Goal: Information Seeking & Learning: Learn about a topic

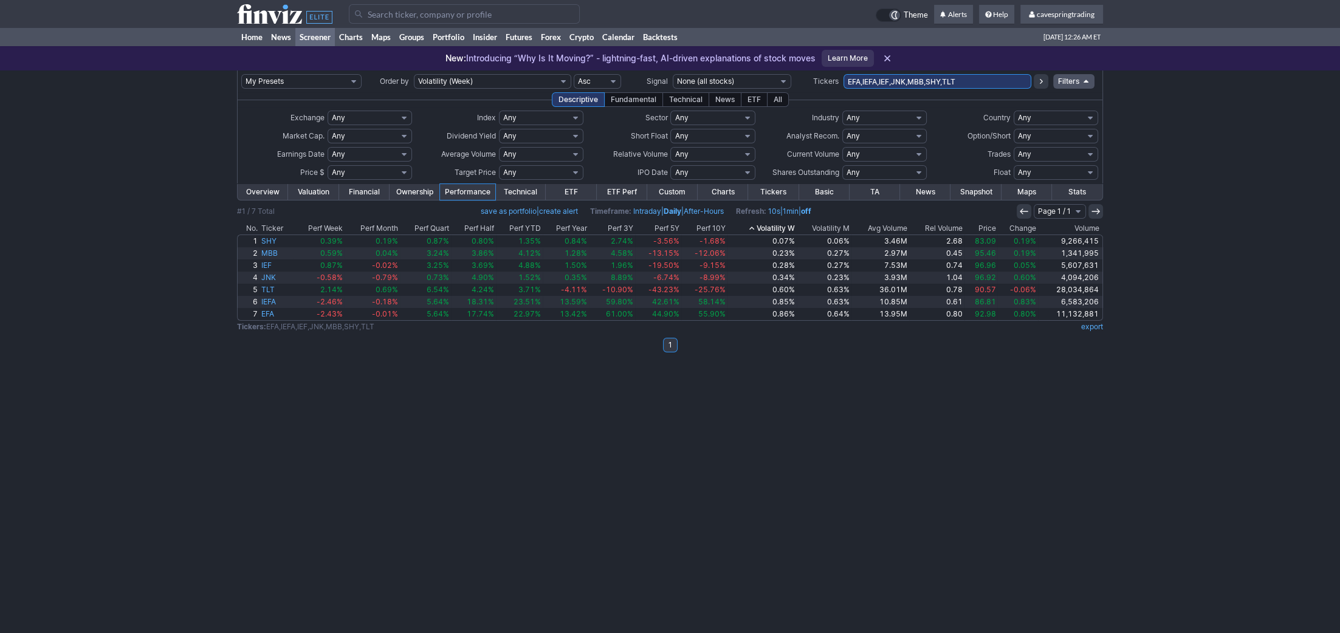
click at [844, 74] on input "EFA,IEFA,IEF,JNK,MBB,SHY,TLT" at bounding box center [938, 81] width 188 height 15
type input "vea"
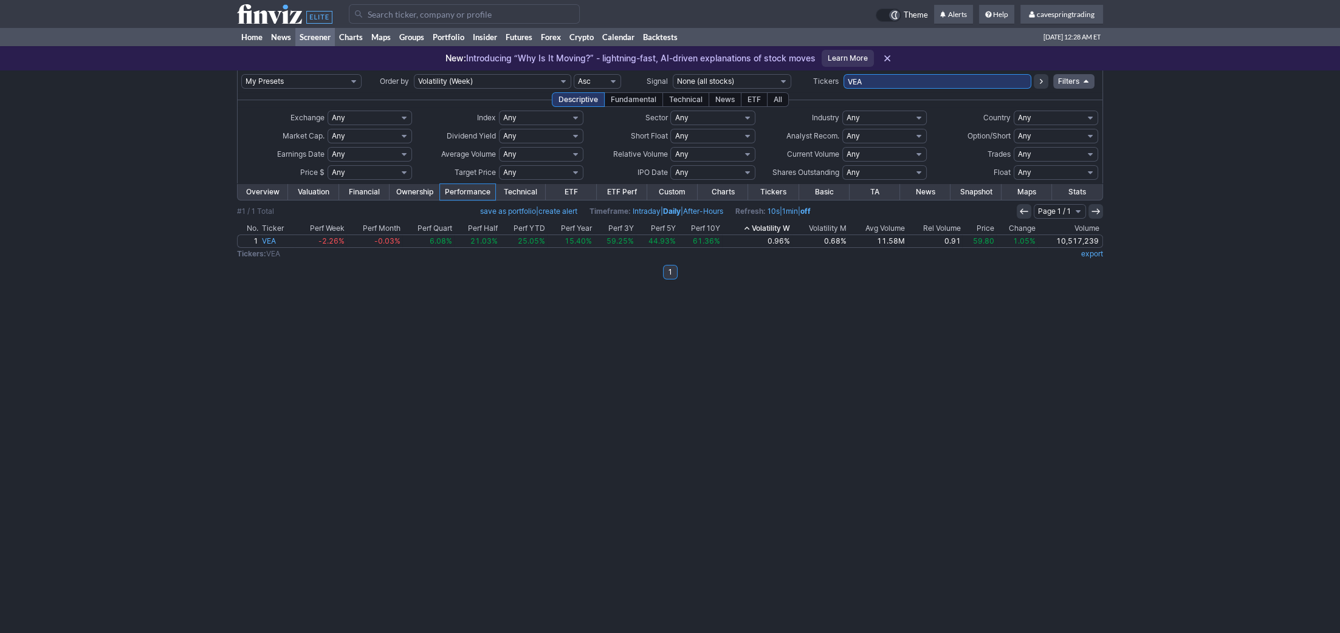
click at [909, 85] on input "VEA" at bounding box center [938, 81] width 188 height 15
type input "schx"
click at [939, 76] on input "SCHX" at bounding box center [938, 81] width 188 height 15
type input "iag"
click at [923, 82] on input "IAG" at bounding box center [938, 81] width 188 height 15
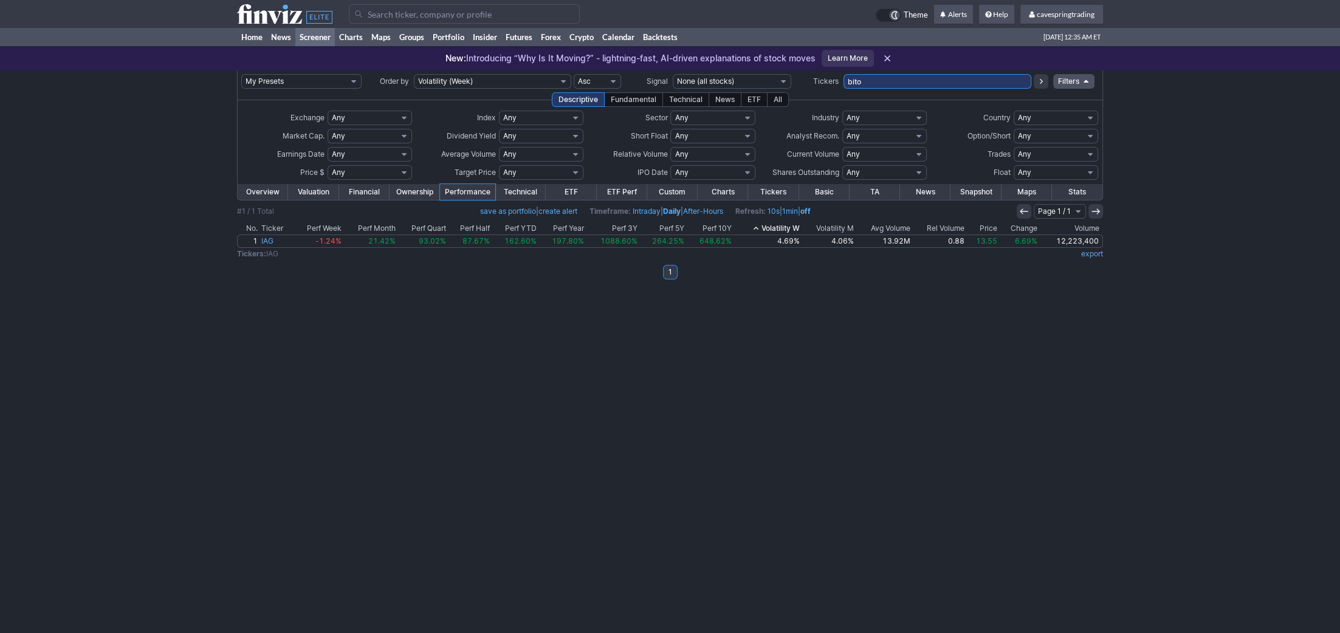
type input "bito"
click at [320, 314] on div "My Presets -Save Screen -Edit Screens s: RATIO USE s: RATIO s: stock screen s: …" at bounding box center [670, 352] width 1340 height 563
click at [905, 81] on input "BITO" at bounding box center [938, 81] width 188 height 15
type input "bp,hrl,bcs,iei,fhn,ionz,iaum,uvxy,aaau"
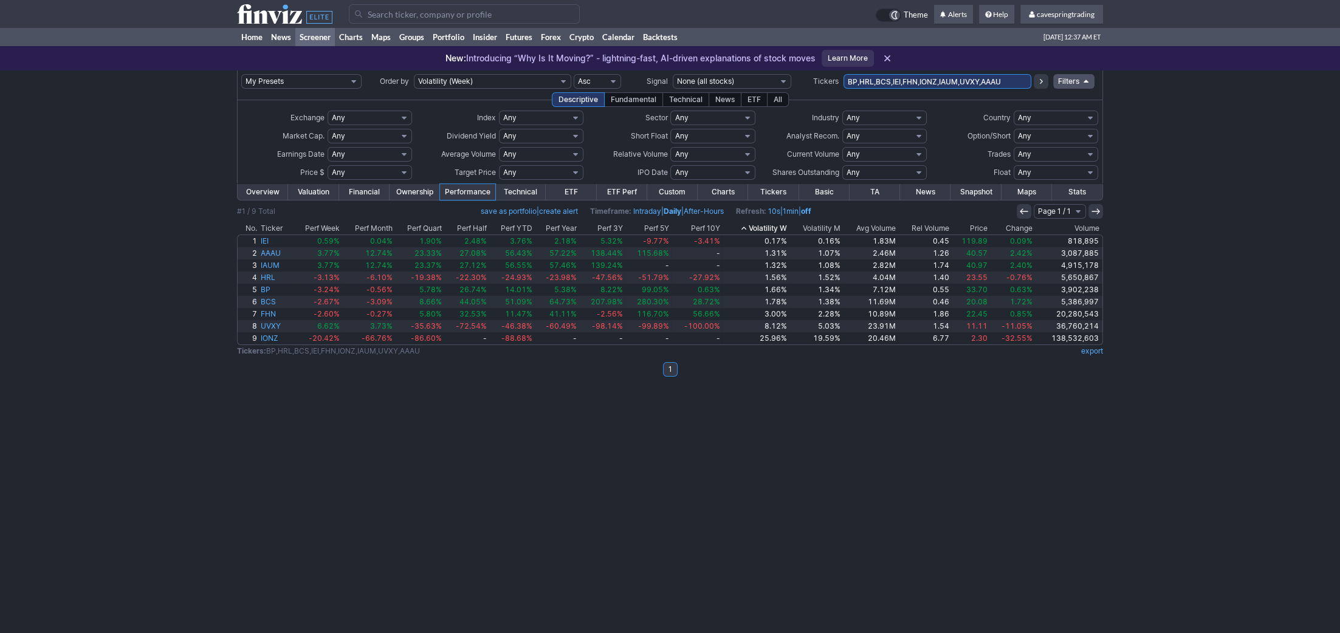
click at [886, 226] on th "Avg Volume" at bounding box center [870, 228] width 56 height 12
click at [880, 227] on th "Avg Volume" at bounding box center [863, 228] width 69 height 12
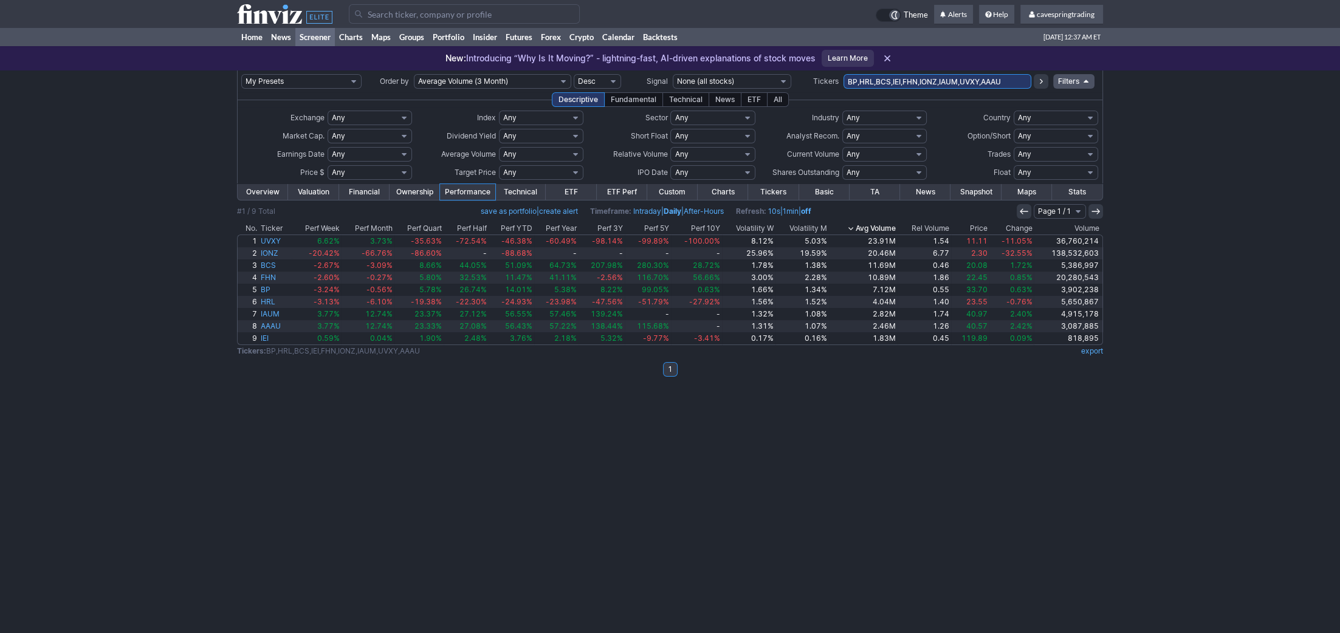
click at [975, 81] on input "BP,HRL,BCS,IEI,FHN,IONZ,IAUM,UVXY,AAAU" at bounding box center [938, 81] width 188 height 15
type input "BP,HRL,BCS,IEI,FHN,IONZ,IAUM,AAAU"
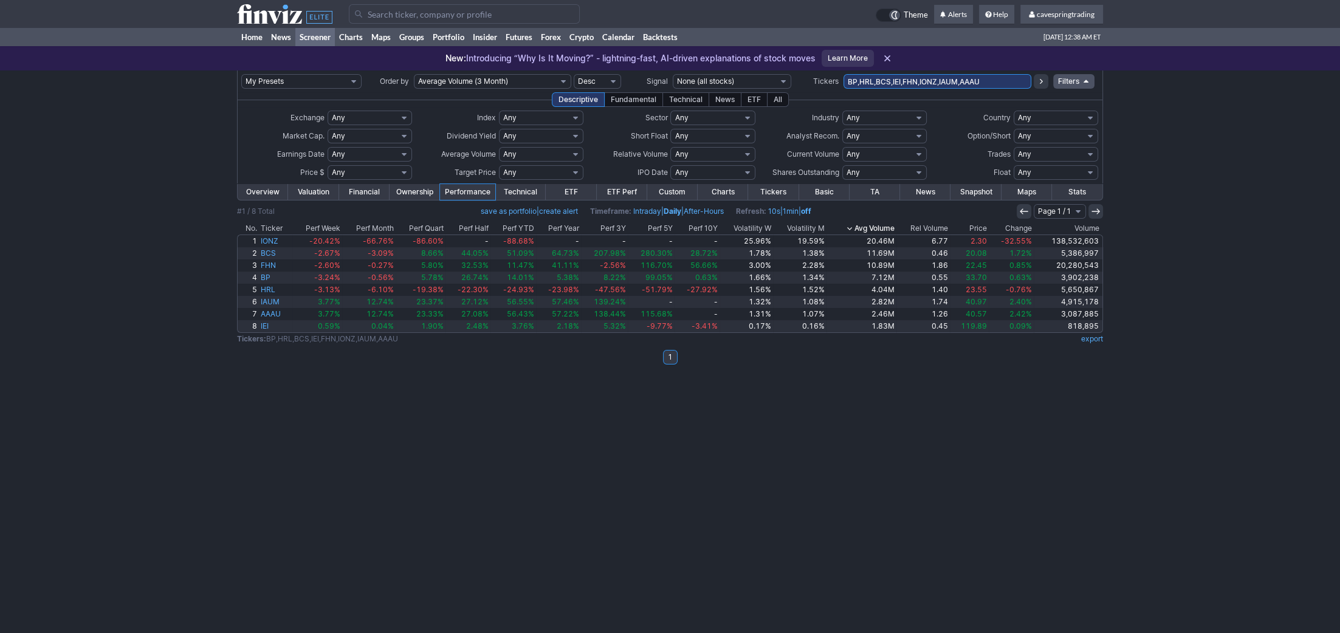
click at [926, 77] on input "BP,HRL,BCS,IEI,FHN,IONZ,IAUM,AAAU" at bounding box center [938, 81] width 188 height 15
type input "BP,HRL,BCS,IEI,FHN,IAUM,AAAU"
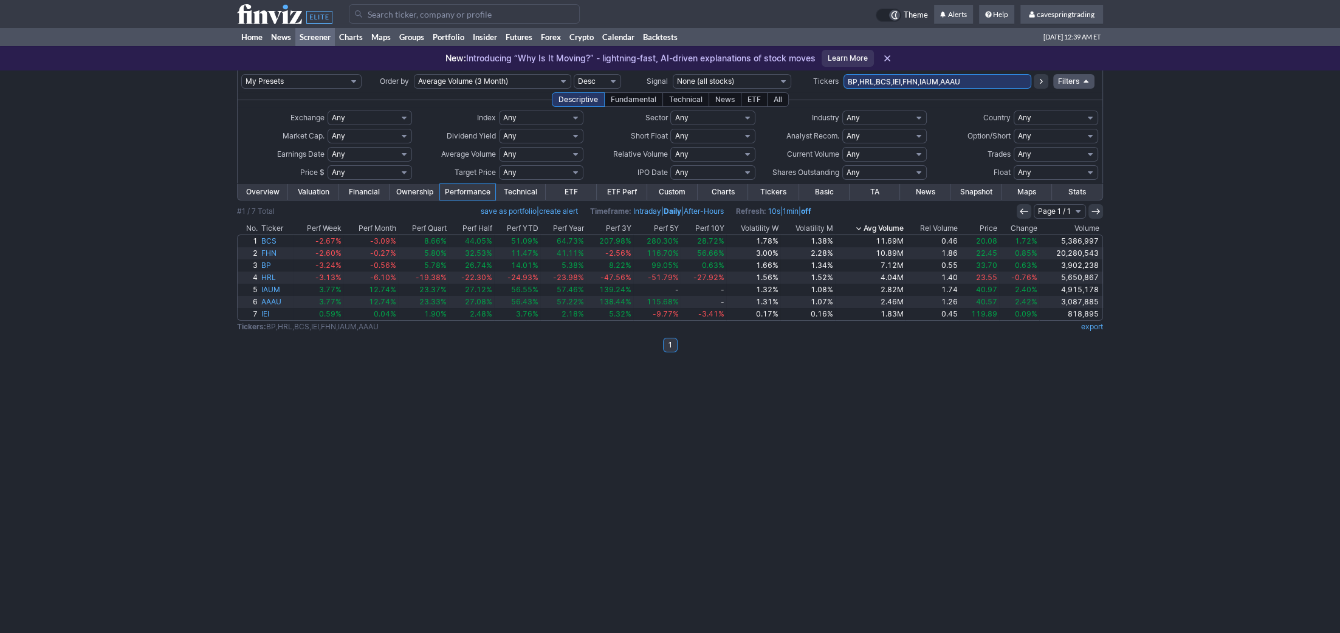
click at [898, 82] on input "BP,HRL,BCS,IEI,FHN,IAUM,AAAU" at bounding box center [938, 81] width 188 height 15
type input "BP,HRL,BCS,FHN,IAUM,AAAU"
click at [969, 87] on input "BP,HRL,BCS,FHN,IAUM,AAAU" at bounding box center [938, 81] width 188 height 15
click at [931, 84] on input "tg" at bounding box center [938, 81] width 188 height 15
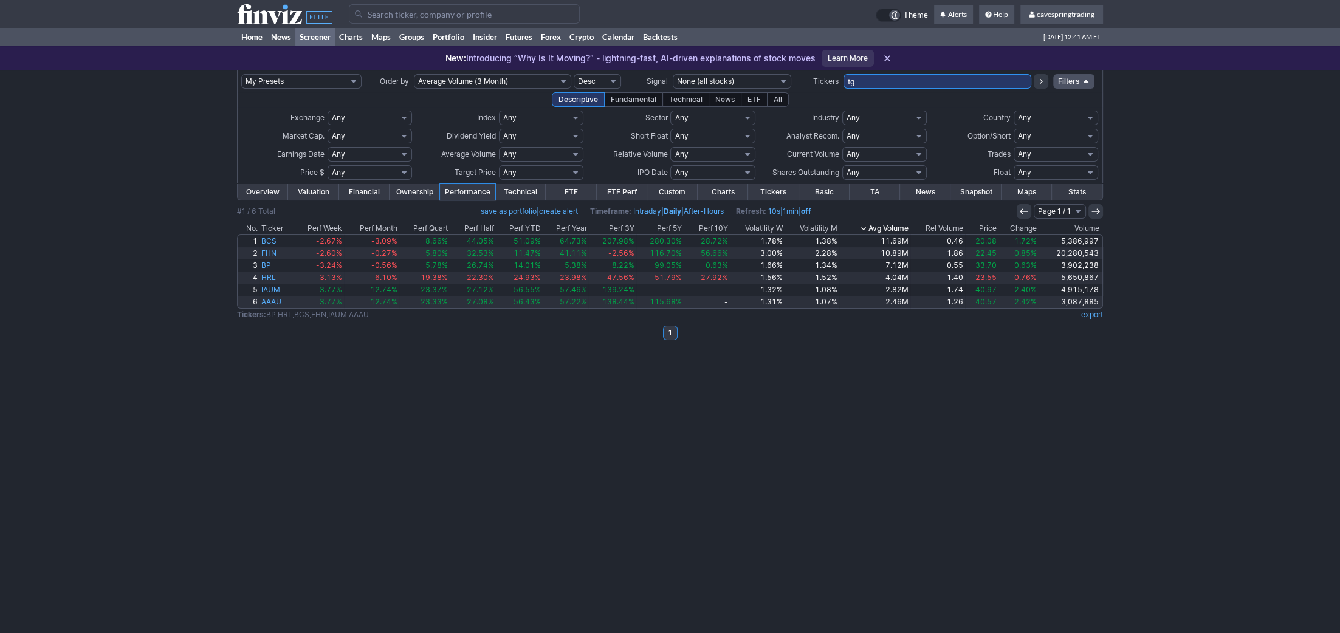
paste input "SGOL,SRTY,TSLQ,FENY,TSLL,DRIP,CVE,FSM,HPE,IEFA,NVDS,RF,VLY,PR,SILJ,UMC,FBND,CRG…"
type input "SGOL,SRTY,TSLQ,FENY,TSLL,DRIP,CVE,FSM,HPE,IEFA,NVDS,RF,VLY,PR,SILJ,UMC,FBND,CRG…"
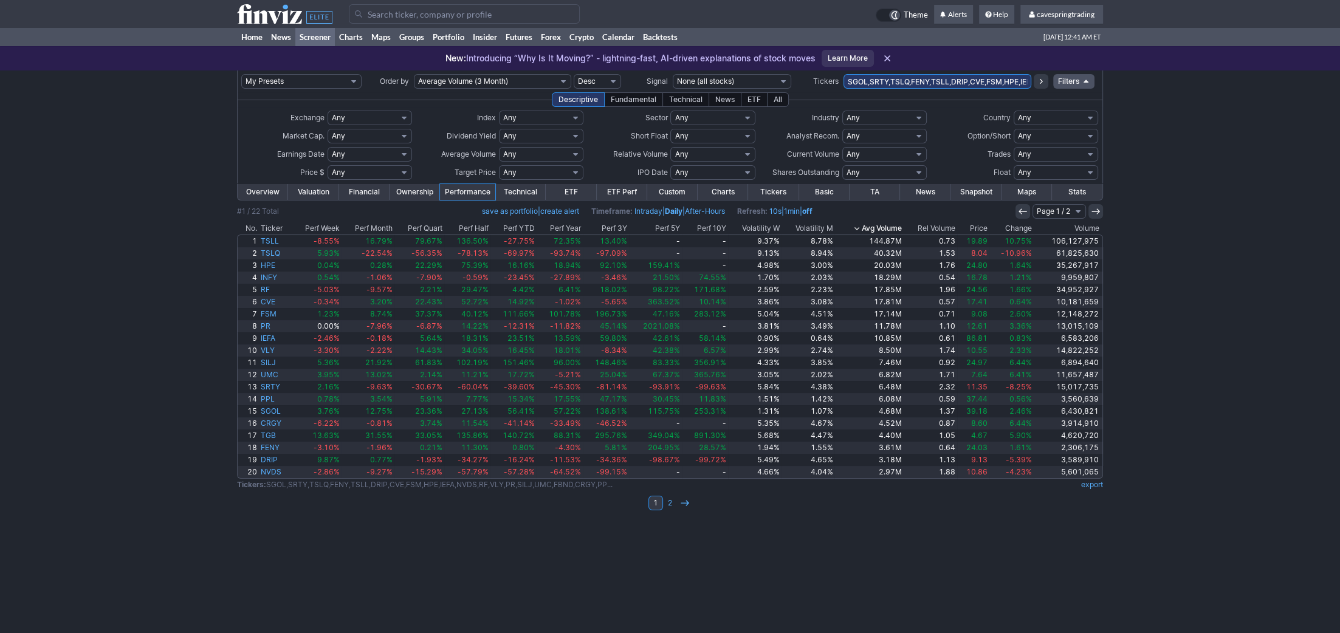
click at [897, 229] on th "Avg Volume" at bounding box center [869, 228] width 69 height 12
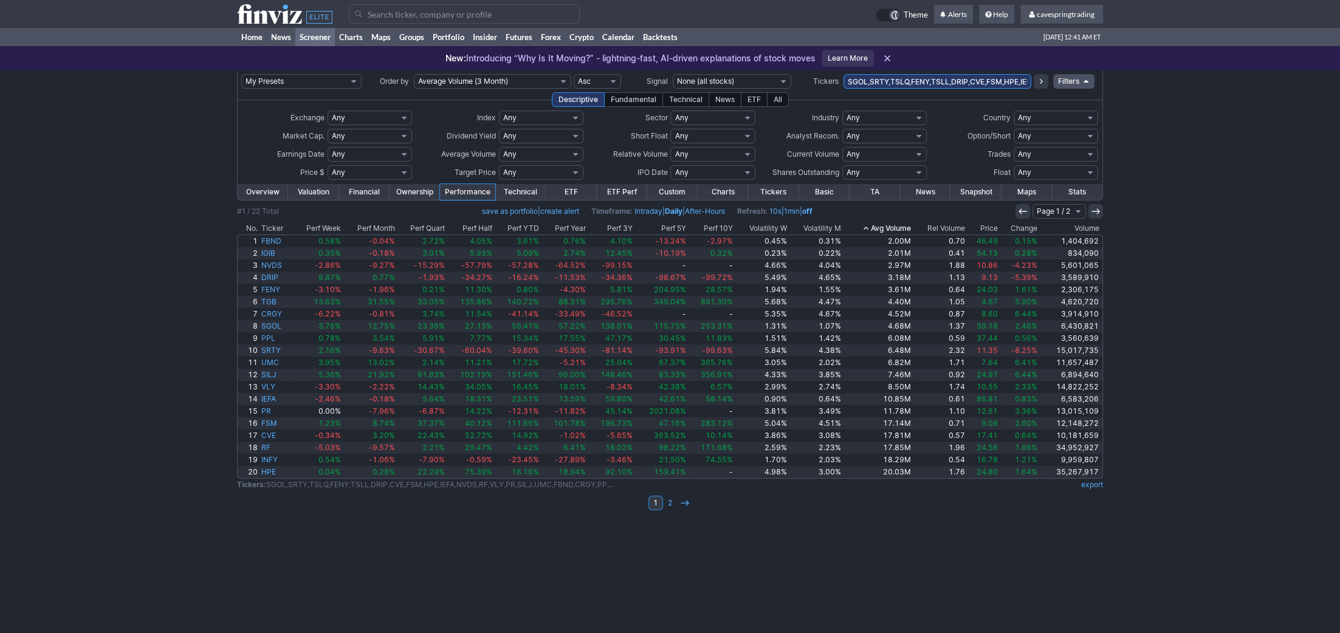
click at [909, 230] on th "Avg Volume" at bounding box center [878, 228] width 70 height 12
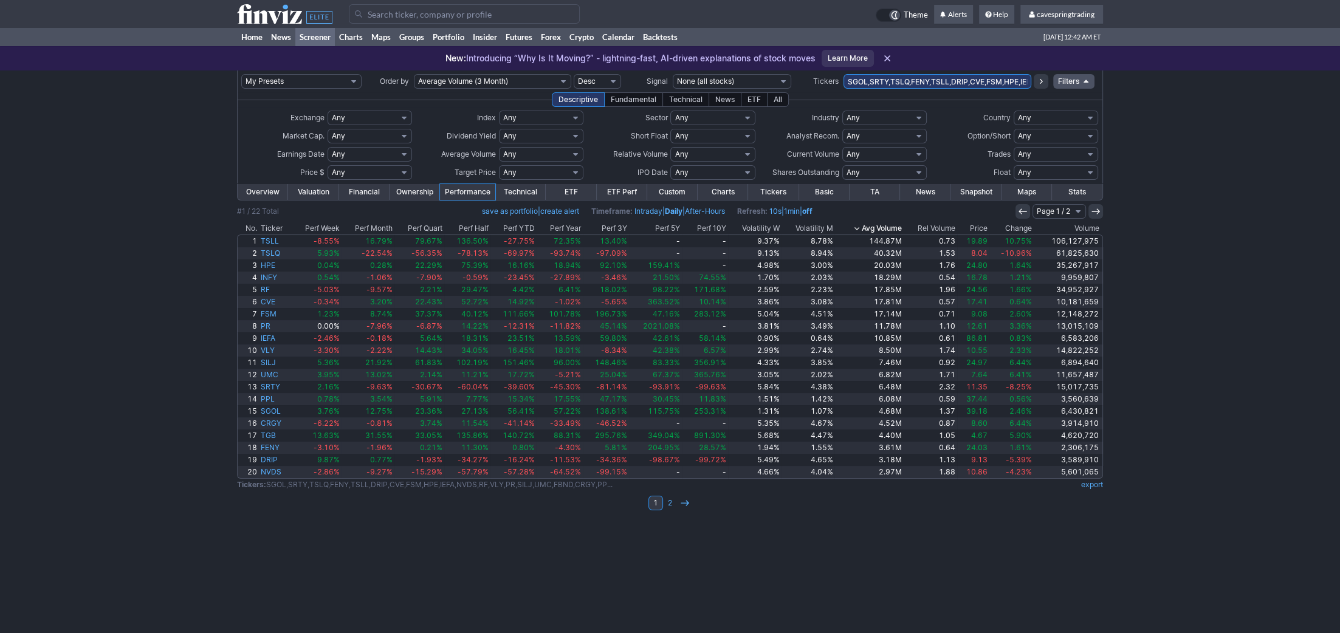
click at [275, 229] on th "Ticker" at bounding box center [275, 228] width 33 height 12
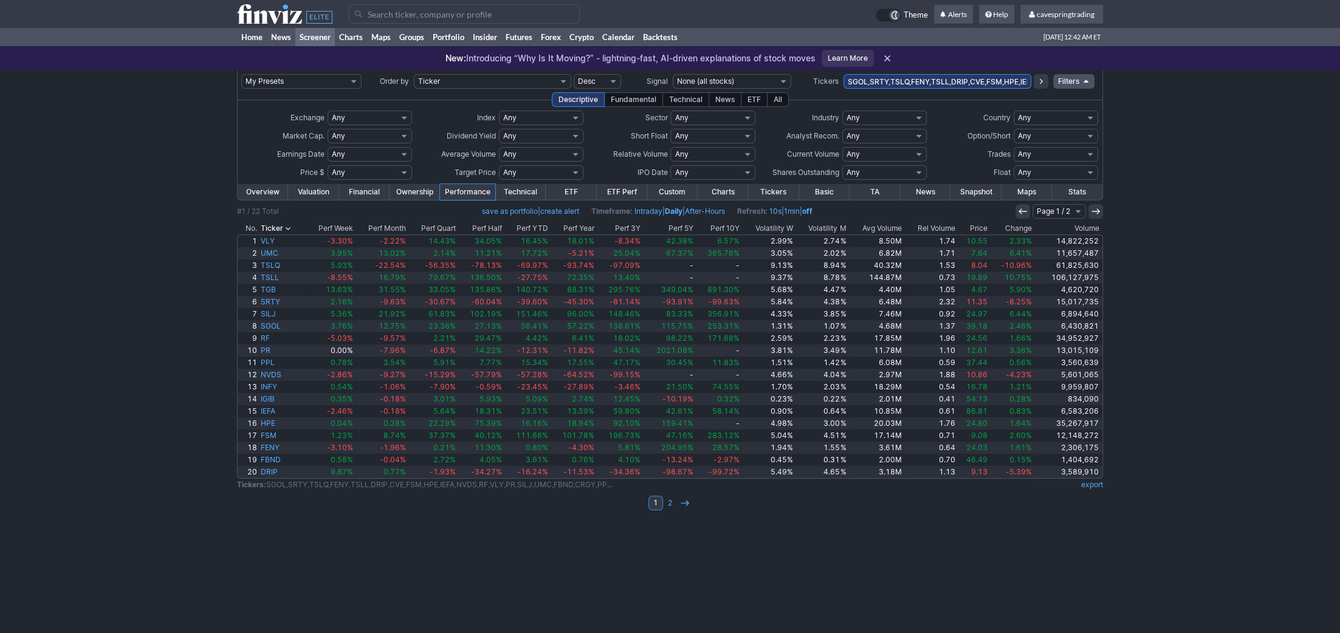
scroll to position [0, 216]
drag, startPoint x: 960, startPoint y: 79, endPoint x: 1288, endPoint y: 84, distance: 328.3
click at [1032, 84] on input "SGOL,SRTY,TSLQ,FENY,TSLL,DRIP,CVE,FSM,HPE,IEFA,NVDS,RF,VLY,PR,SILJ,UMC,FBND,CRG…" at bounding box center [938, 81] width 188 height 15
click at [1335, 350] on div "My Presets -Save Screen -Edit Screens s: RATIO USE s: RATIO s: stock screen s: …" at bounding box center [670, 352] width 1340 height 563
click at [987, 230] on th "Price" at bounding box center [973, 228] width 32 height 12
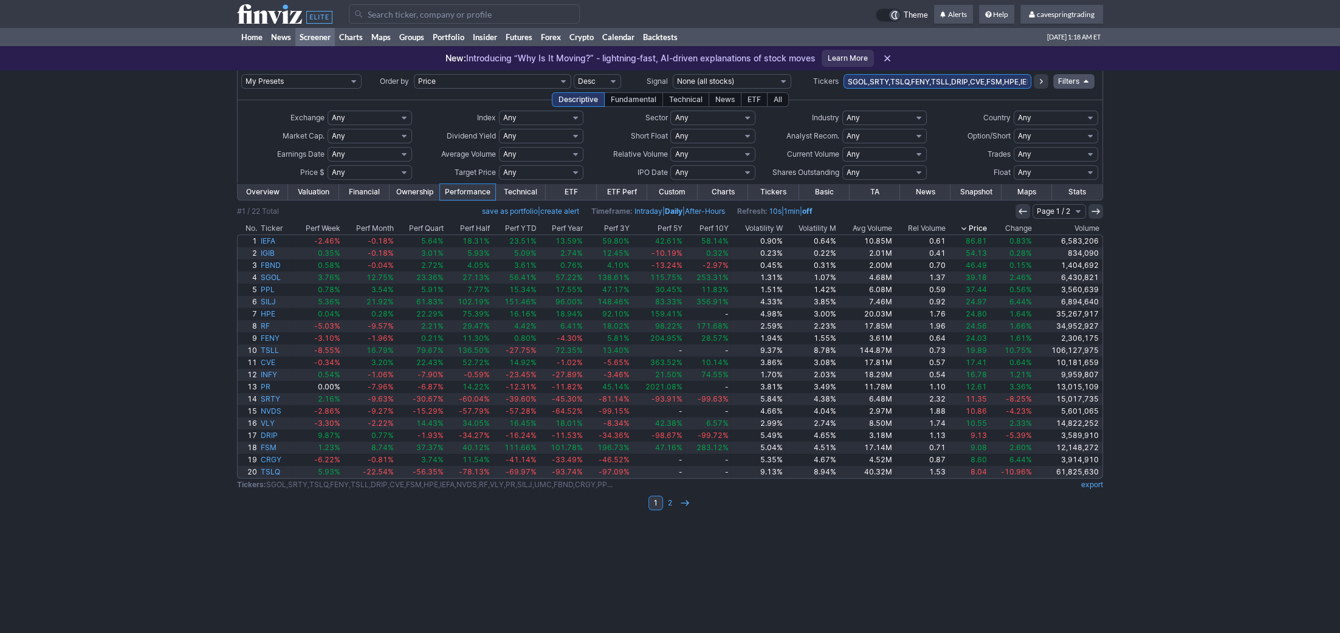
click at [953, 78] on input "SGOL,SRTY,TSLQ,FENY,TSLL,DRIP,CVE,FSM,HPE,IEFA,NVDS,RF,VLY,PR,SILJ,UMC,FBND,CRG…" at bounding box center [938, 81] width 188 height 15
type input "hpe,fsm,cve"
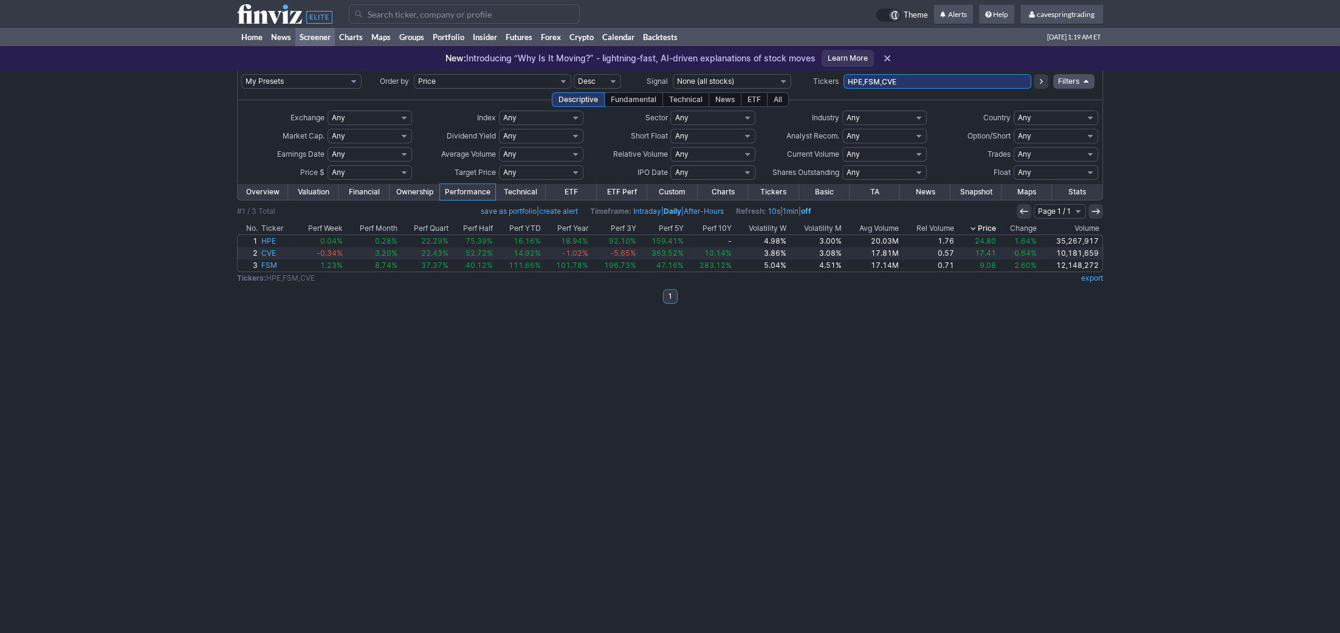
click at [910, 84] on input "HPE,FSM,CVE" at bounding box center [938, 81] width 188 height 15
type input "rf,vly,pr"
click at [923, 81] on input "RF,VLY,PR" at bounding box center [938, 81] width 188 height 15
type input "crgy,tgb,infy"
click at [918, 83] on input "CRGY,TGB,INFY" at bounding box center [938, 81] width 188 height 15
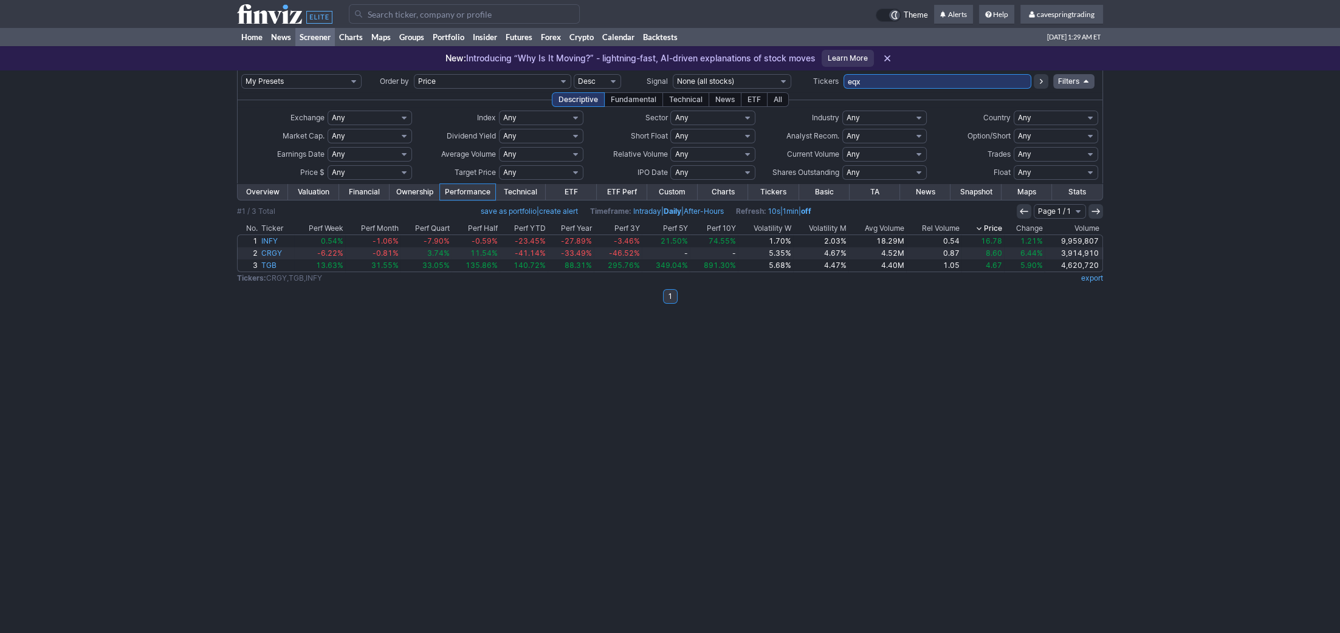
type input "eqx"
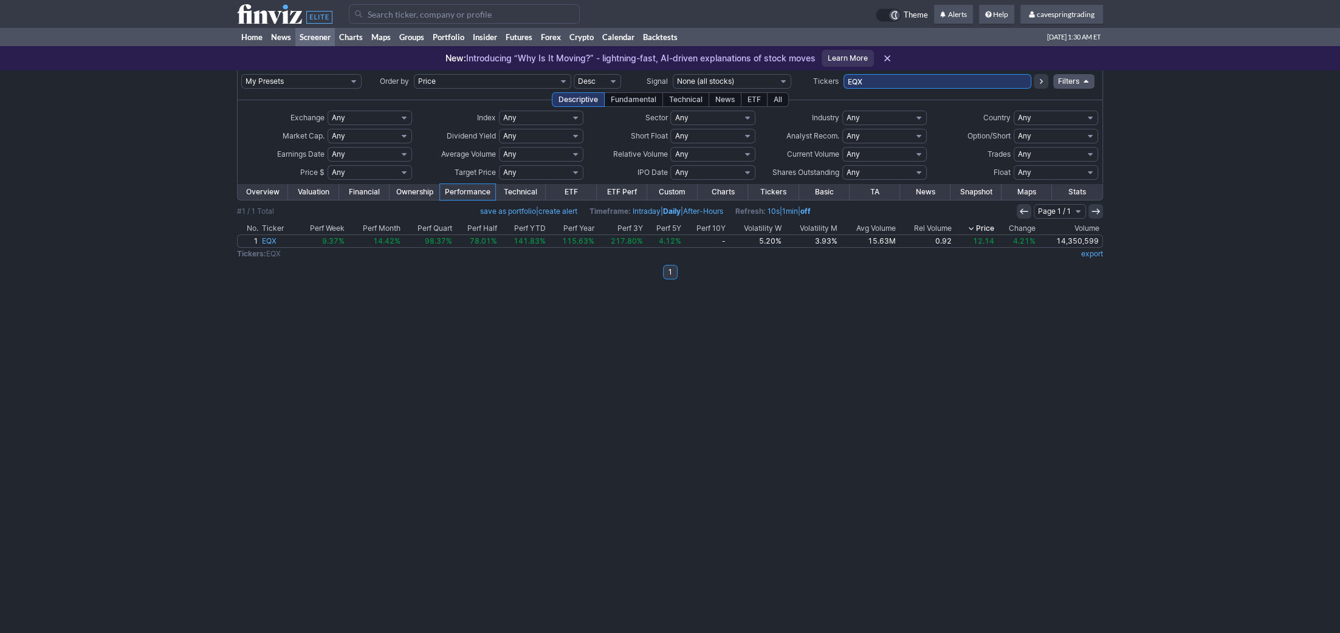
click at [889, 78] on input "EQX" at bounding box center [938, 81] width 188 height 15
type input "spdw,key"
click at [934, 87] on input "SPDW,KEY" at bounding box center [938, 81] width 188 height 15
type input "vcit"
click at [912, 80] on input "VCIT" at bounding box center [938, 81] width 188 height 15
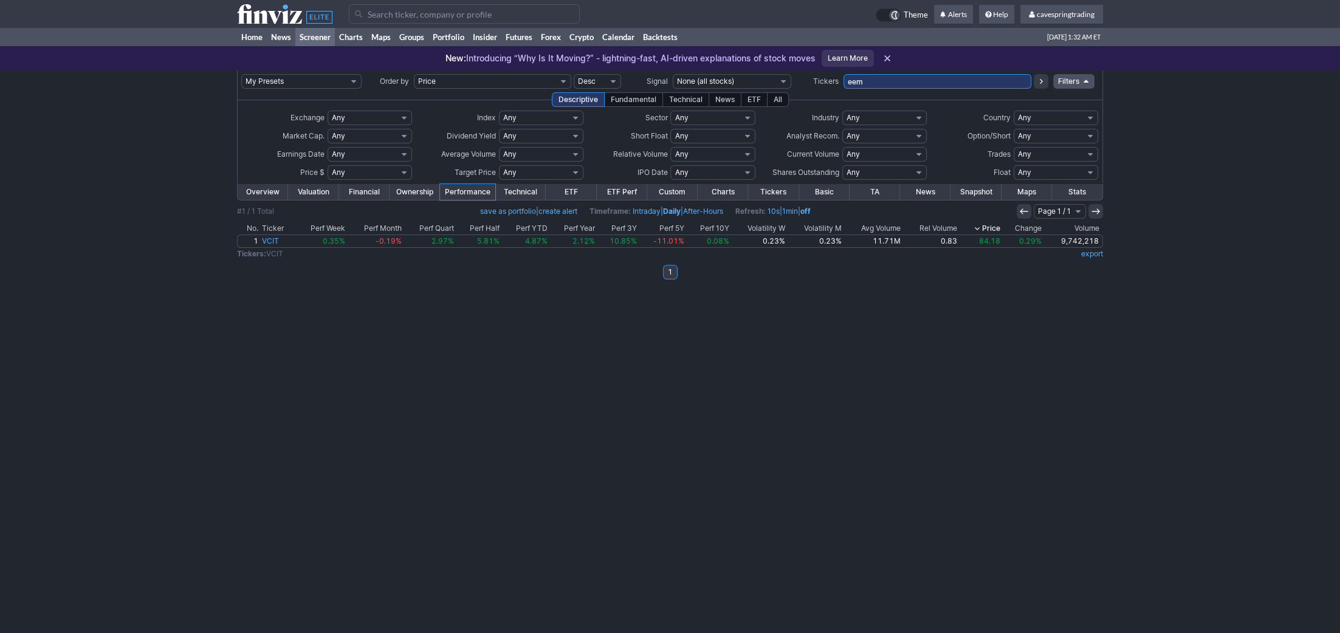
type input "eem"
click at [888, 93] on div "Descriptive Fundamental Technical News ETF All" at bounding box center [670, 99] width 866 height 15
click at [895, 83] on input "EEM" at bounding box center [938, 81] width 188 height 15
type input "xlre"
click at [1075, 345] on div "My Presets -Save Screen -Edit Screens s: RATIO USE s: RATIO s: stock screen s: …" at bounding box center [670, 352] width 1340 height 563
